Goal: Information Seeking & Learning: Learn about a topic

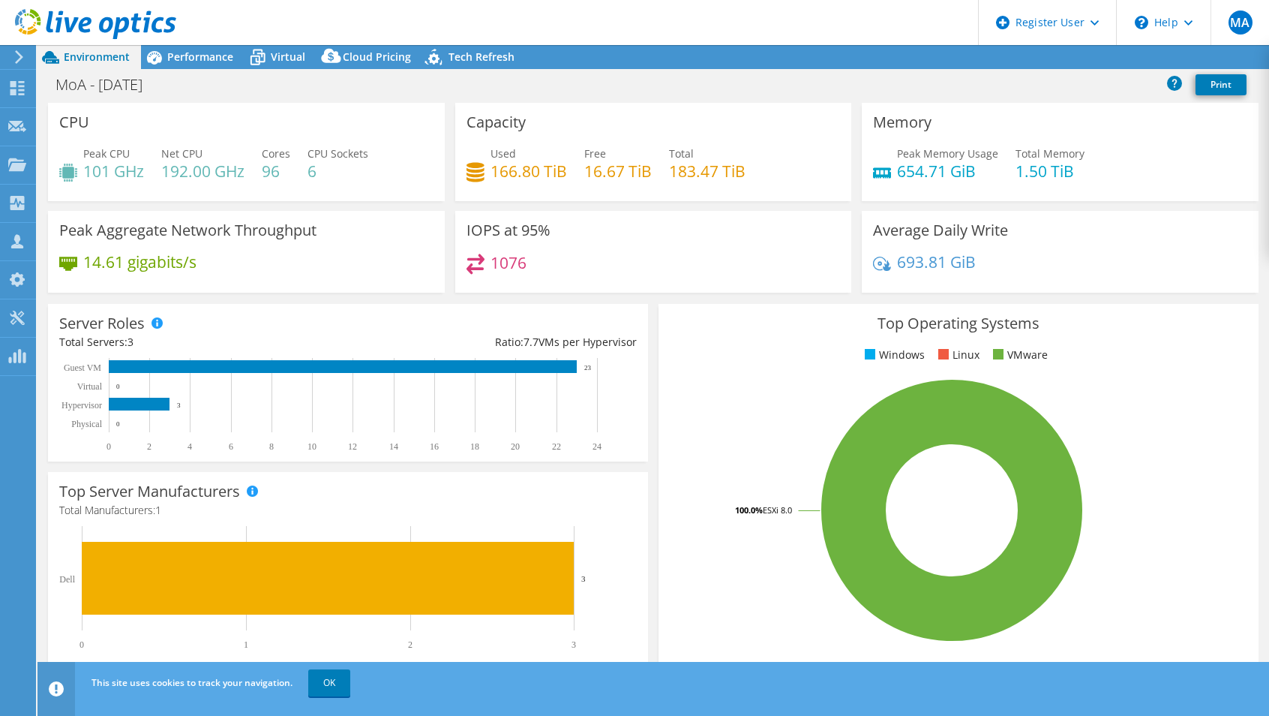
select select "EULondon"
select select "GBP"
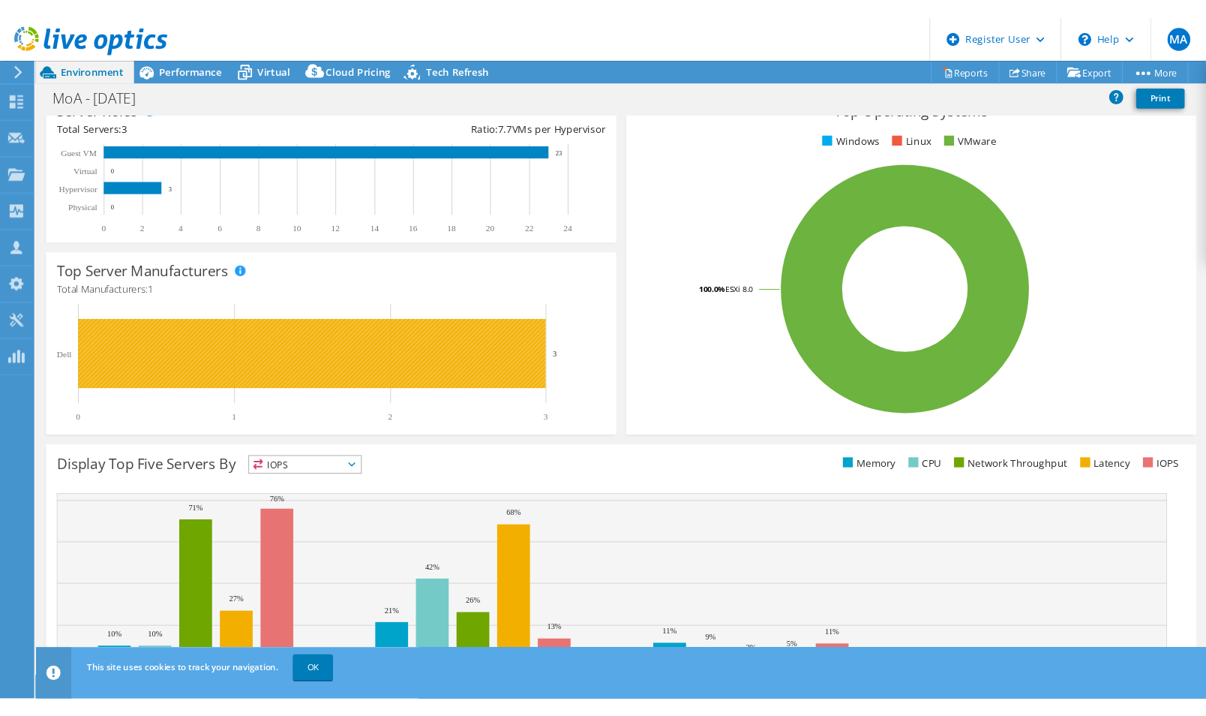
scroll to position [286, 0]
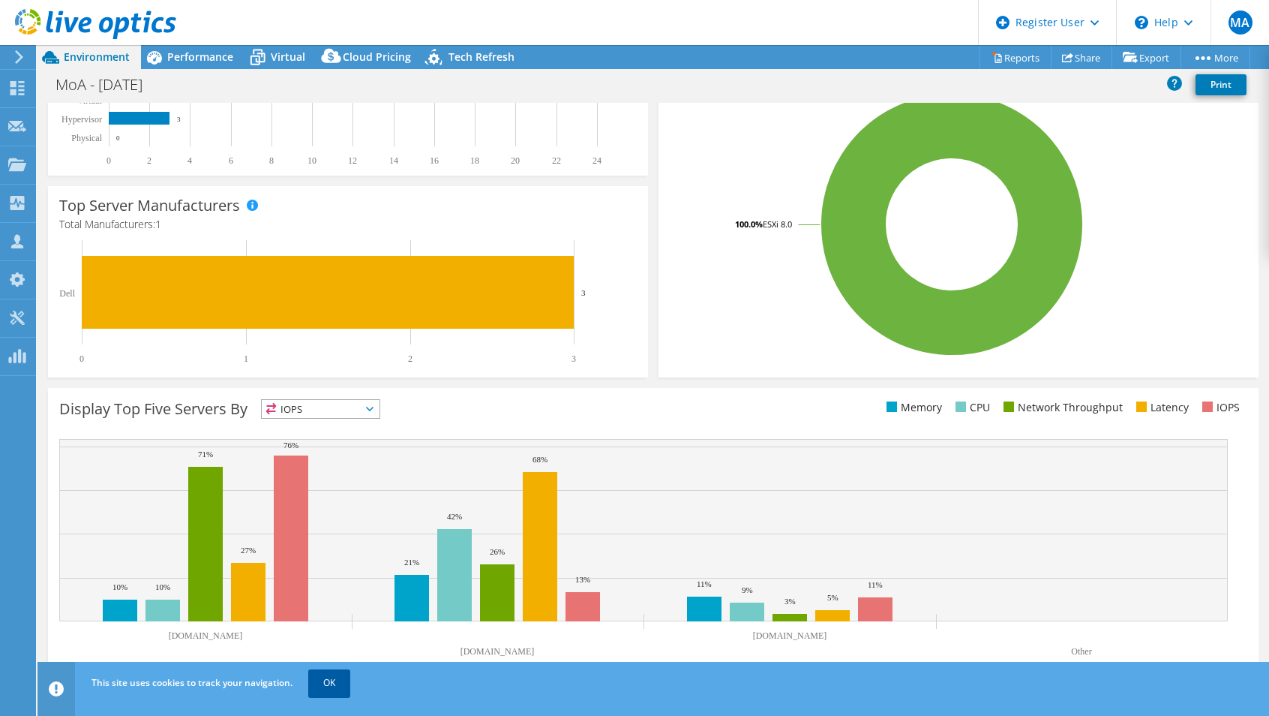
click at [326, 686] on link "OK" at bounding box center [329, 682] width 42 height 27
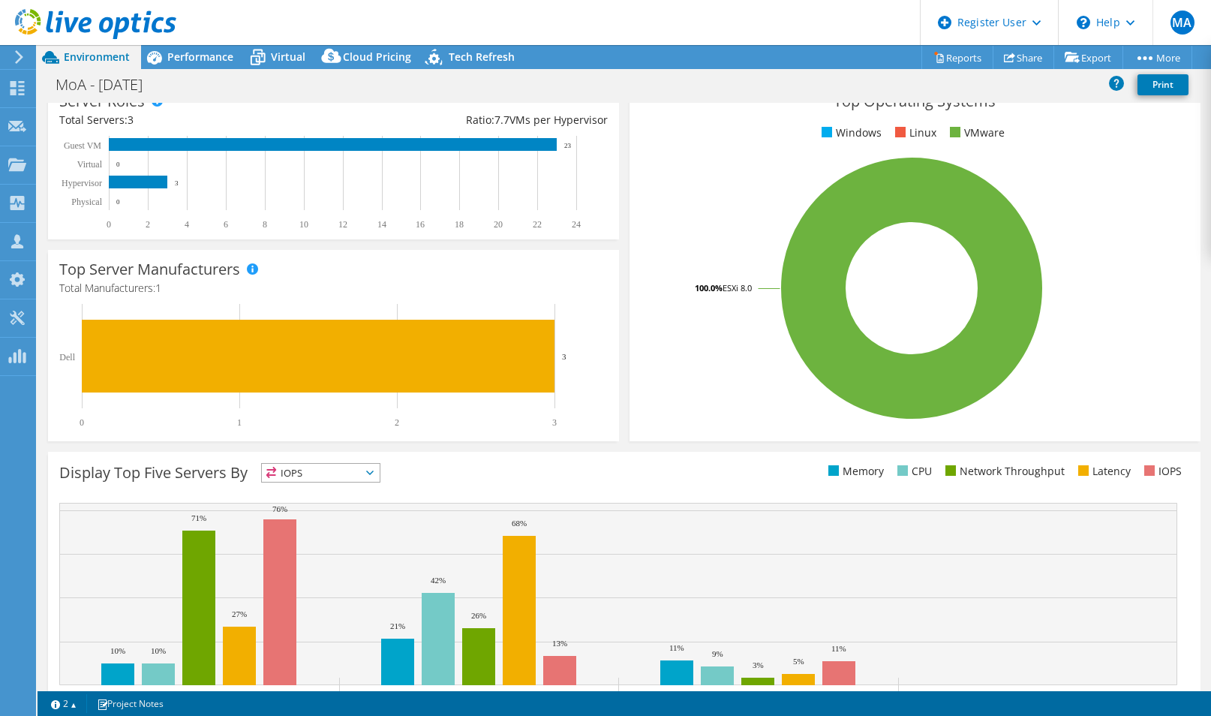
scroll to position [0, 0]
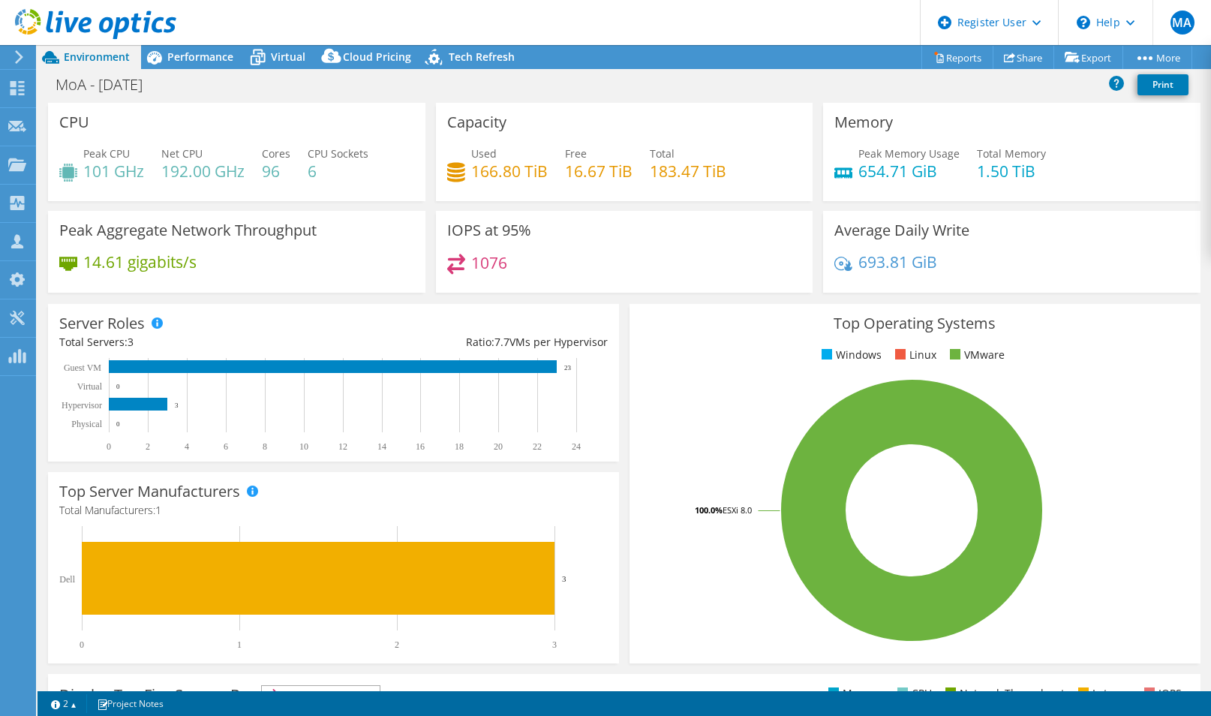
click at [684, 179] on h4 "183.47 TiB" at bounding box center [688, 171] width 77 height 17
click at [488, 172] on h4 "166.80 TiB" at bounding box center [509, 171] width 77 height 17
drag, startPoint x: 488, startPoint y: 172, endPoint x: 569, endPoint y: 175, distance: 81.8
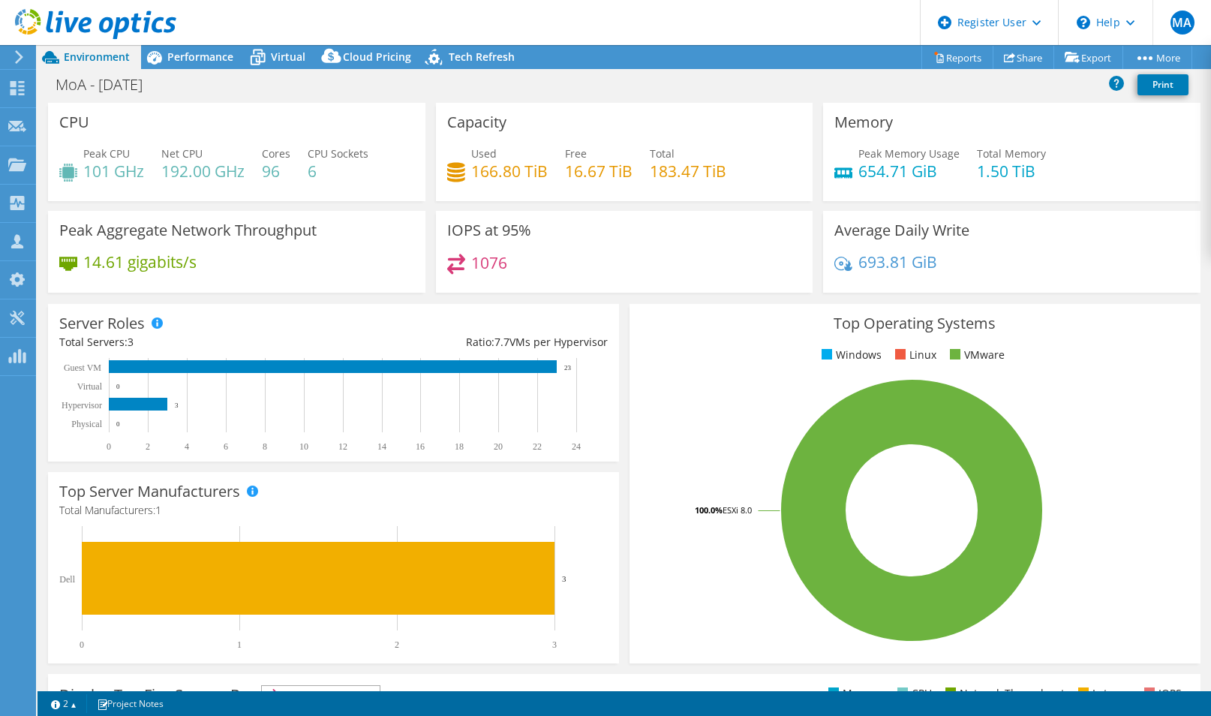
click at [569, 175] on h4 "16.67 TiB" at bounding box center [599, 171] width 68 height 17
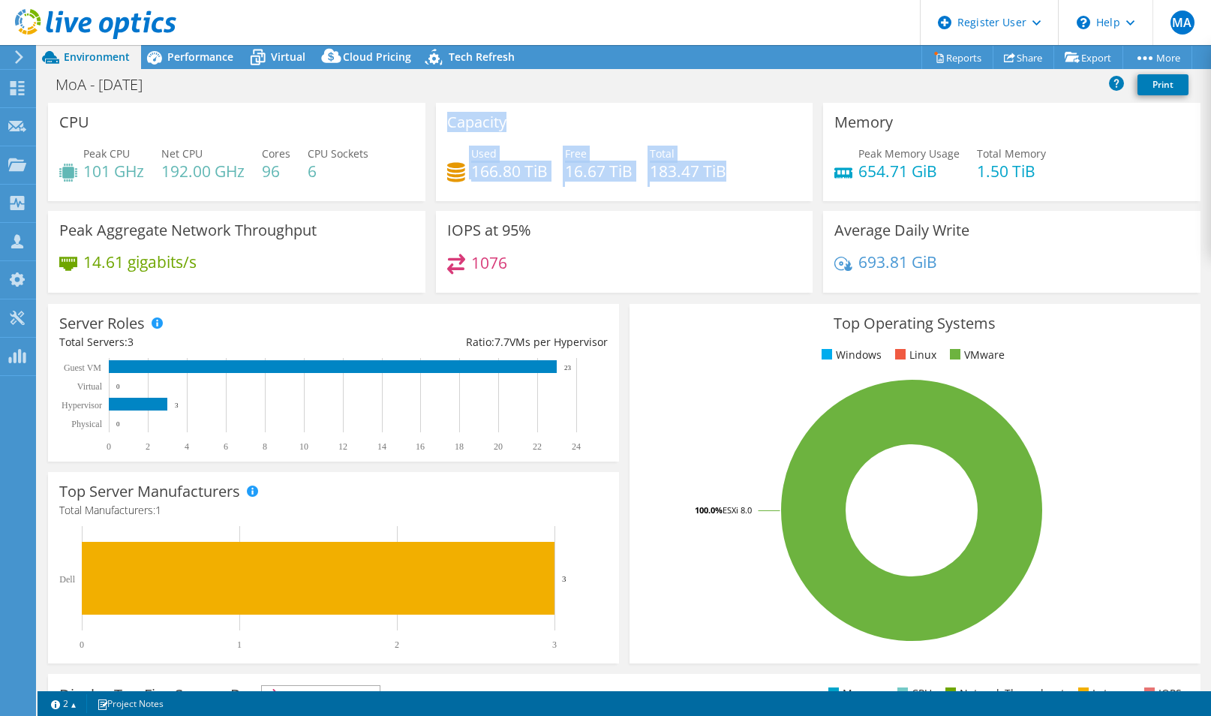
drag, startPoint x: 441, startPoint y: 121, endPoint x: 776, endPoint y: 180, distance: 340.5
click at [776, 180] on div "Capacity Used 166.80 TiB Free 16.67 TiB Total 183.47 TiB" at bounding box center [624, 152] width 377 height 98
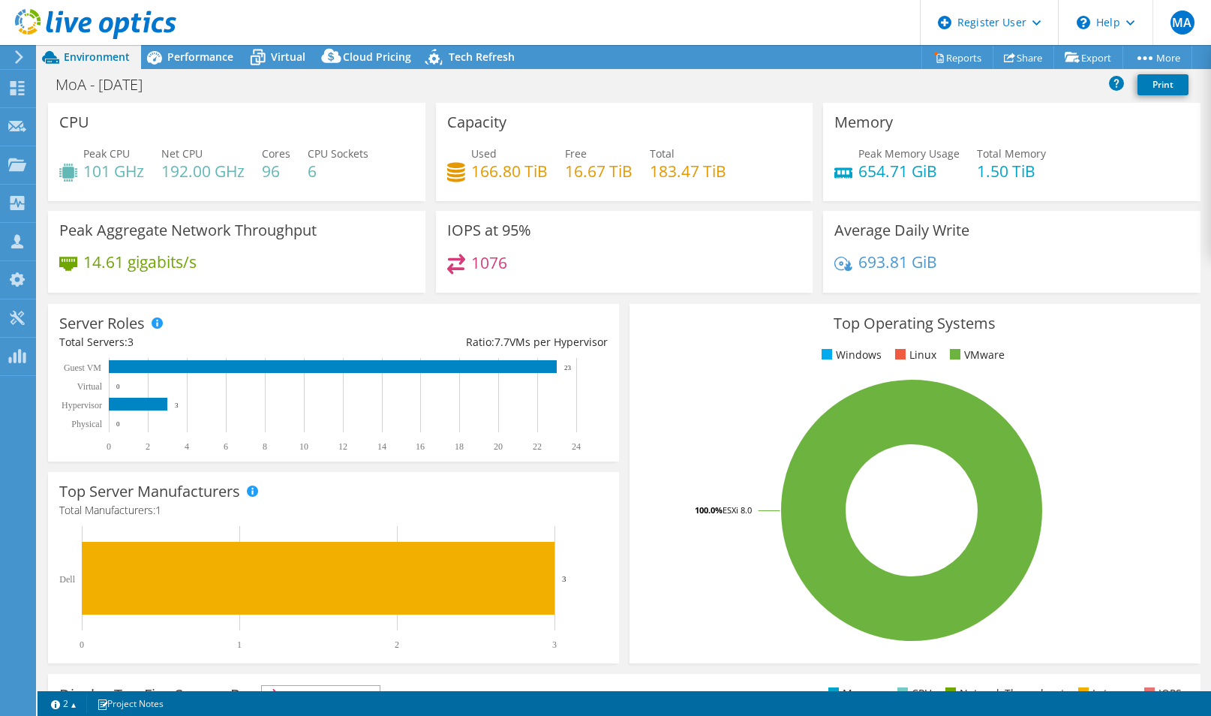
click at [494, 266] on h4 "1076" at bounding box center [489, 262] width 36 height 17
drag, startPoint x: 494, startPoint y: 266, endPoint x: 594, endPoint y: 264, distance: 99.8
click at [594, 264] on div "1076" at bounding box center [624, 270] width 355 height 32
